Goal: Information Seeking & Learning: Find specific fact

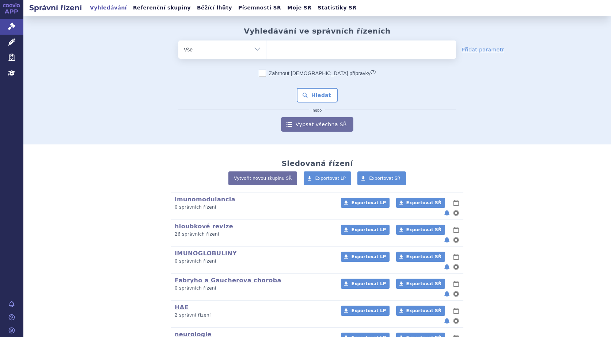
click at [297, 50] on ul at bounding box center [361, 48] width 190 height 15
click at [266, 50] on select at bounding box center [266, 49] width 0 height 18
type input "sia"
type input "sian"
type input "siana"
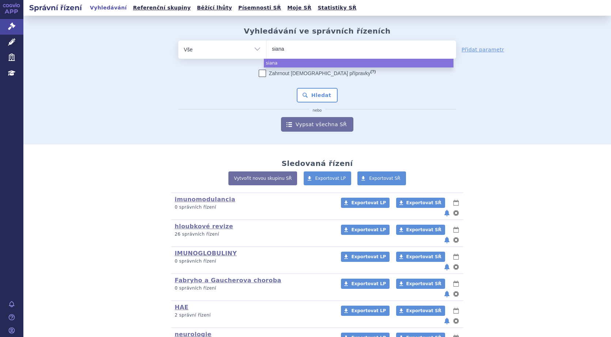
type input "sianal"
type input "sianala"
type input "sianalar"
select select "sianalar"
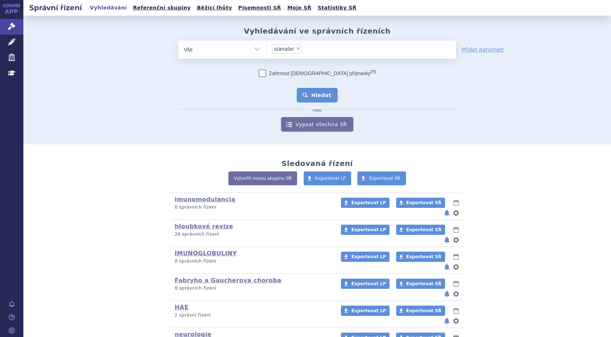
click at [312, 92] on button "Hledat" at bounding box center [317, 95] width 41 height 15
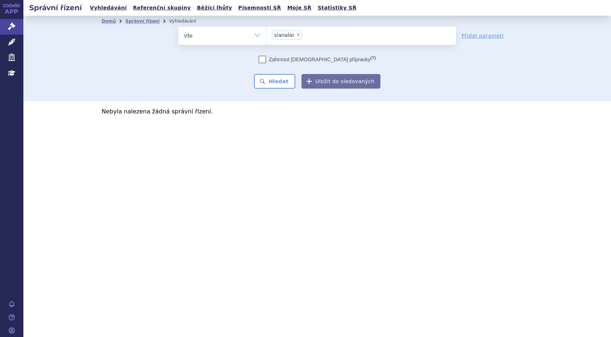
drag, startPoint x: 279, startPoint y: 83, endPoint x: 303, endPoint y: 96, distance: 27.4
click at [279, 83] on button "Hledat" at bounding box center [274, 81] width 41 height 15
click at [296, 34] on span "×" at bounding box center [298, 35] width 4 height 4
click at [266, 34] on select "sianalar" at bounding box center [266, 35] width 0 height 18
select select
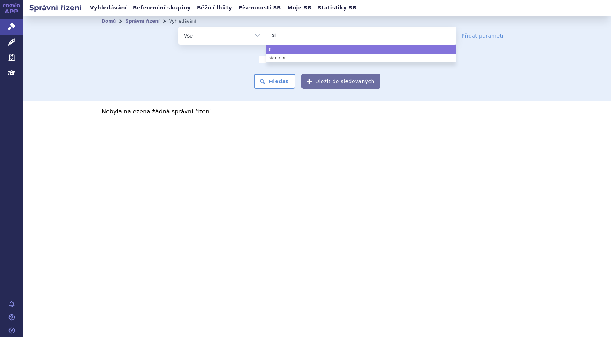
type input "sia"
type input "sial"
type input "sialana"
type input "sialanar"
select select "sialanar"
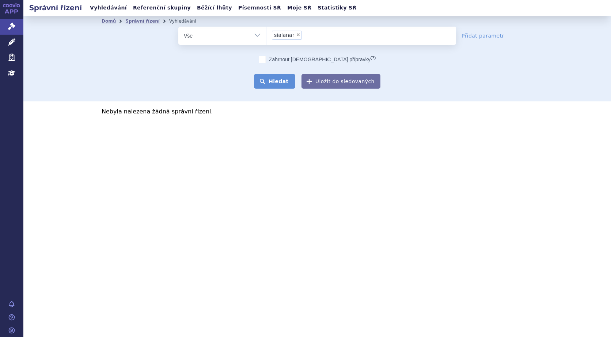
click at [275, 80] on button "Hledat" at bounding box center [274, 81] width 41 height 15
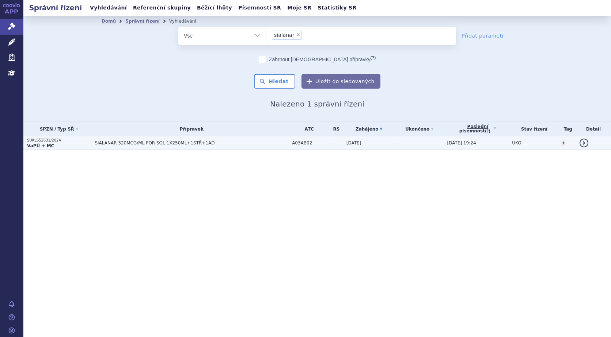
drag, startPoint x: 48, startPoint y: 146, endPoint x: 42, endPoint y: 144, distance: 6.1
click at [42, 144] on strong "VaPÚ + MC" at bounding box center [40, 146] width 27 height 5
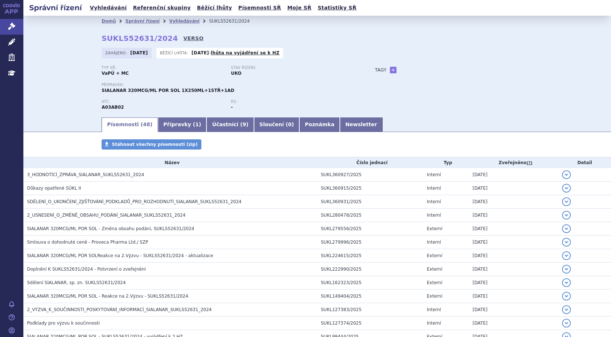
click at [183, 37] on link "VERSO" at bounding box center [193, 38] width 20 height 7
drag, startPoint x: 163, startPoint y: 38, endPoint x: 67, endPoint y: 36, distance: 95.7
click at [67, 36] on div "Domů Správní řízení Vyhledávání SUKLS52631/2024 SUKLS52631/2024 VERSO Zahájeno:…" at bounding box center [316, 66] width 587 height 101
copy strong "SUKLS52631/2024"
click at [176, 21] on link "Vyhledávání" at bounding box center [184, 21] width 30 height 5
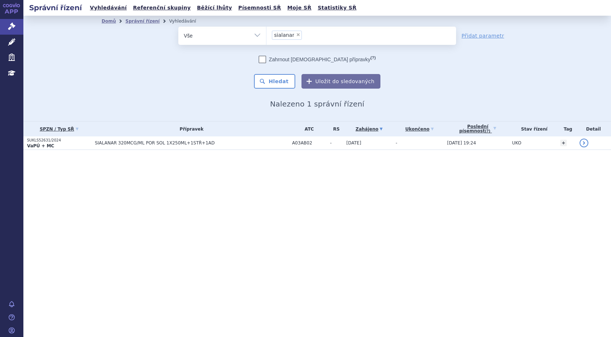
click at [296, 34] on span "×" at bounding box center [298, 35] width 4 height 4
click at [266, 34] on select "sialanar" at bounding box center [266, 35] width 0 height 18
select select
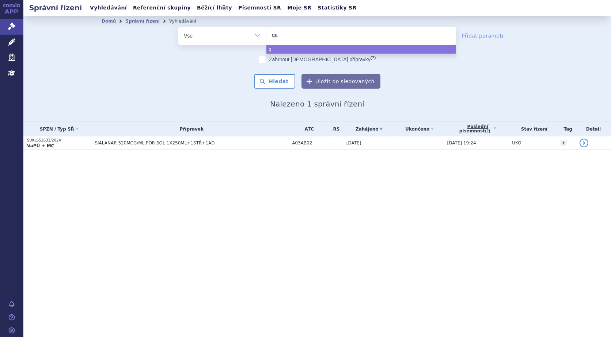
type input "qal"
type input "qals"
type input "qalso"
type input "qalsod"
type input "qalsody"
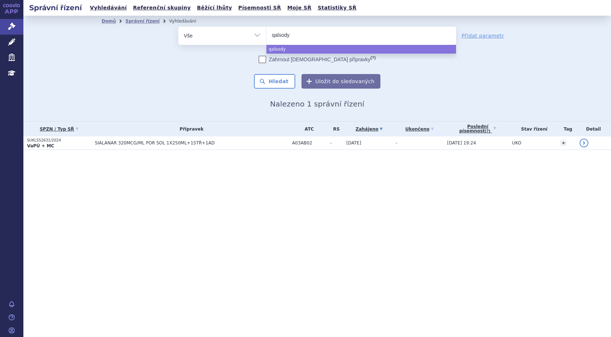
select select "qalsody"
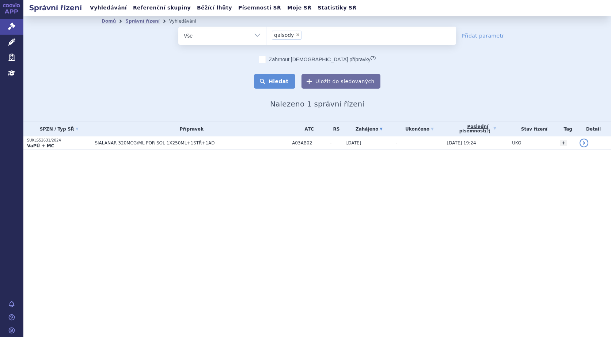
click at [275, 84] on button "Hledat" at bounding box center [274, 81] width 41 height 15
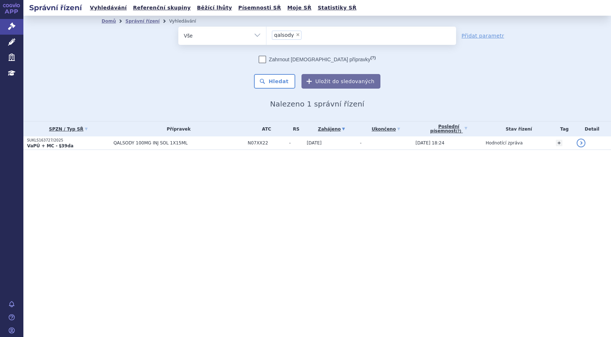
click at [56, 150] on table "SPZN / Typ SŘ Přípravek ATC RS Zahájeno (?) Tag -" at bounding box center [316, 136] width 587 height 28
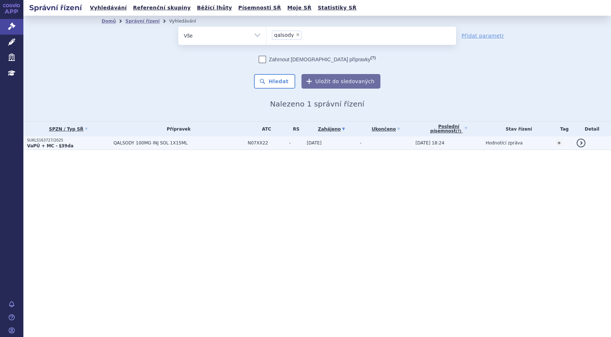
click at [55, 144] on strong "VaPÚ + MC - §39da" at bounding box center [50, 146] width 46 height 5
